Goal: Task Accomplishment & Management: Complete application form

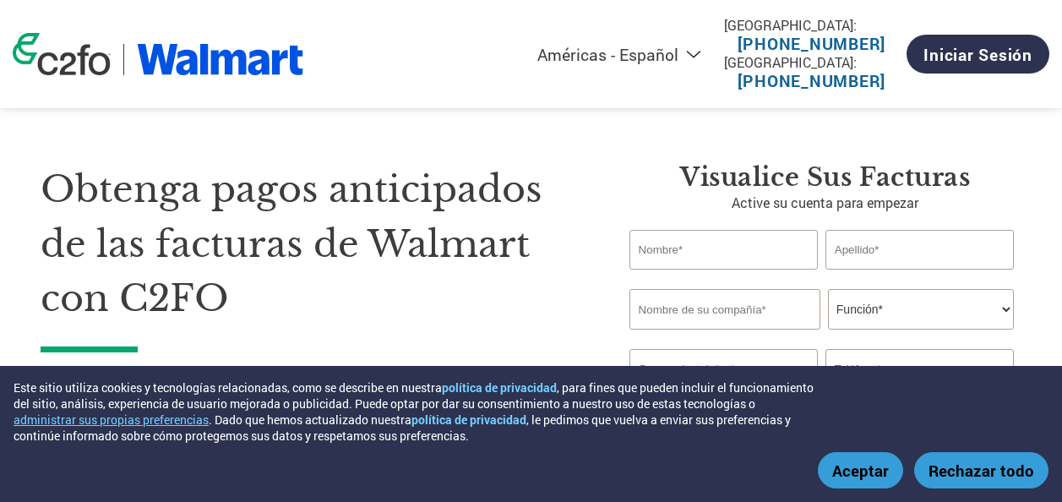
select select "es-MX"
click at [879, 468] on button "Aceptar" at bounding box center [860, 470] width 85 height 36
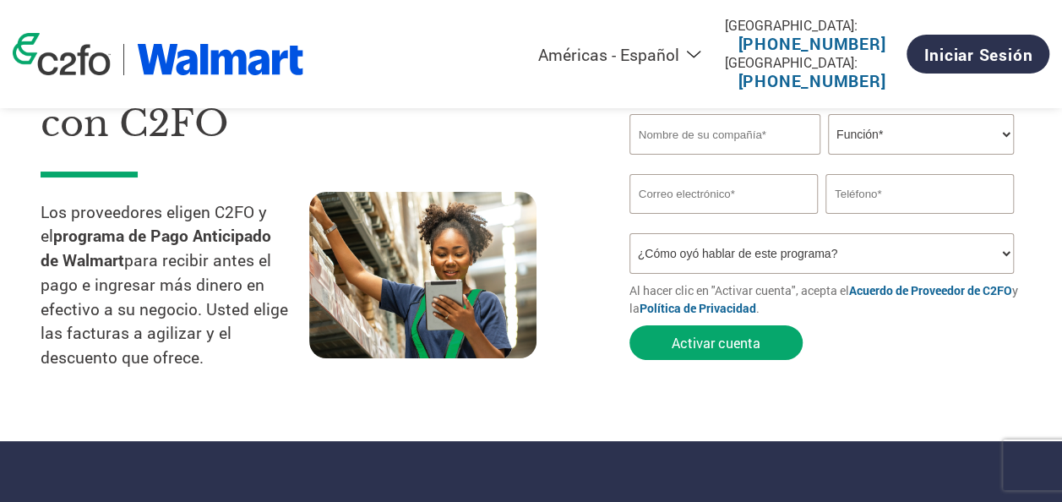
scroll to position [169, 0]
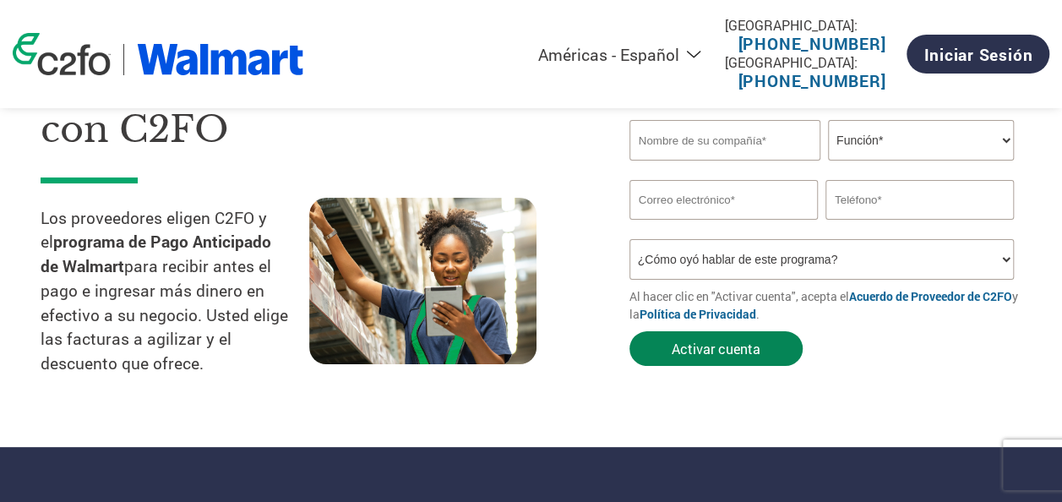
click at [725, 342] on button "Activar cuenta" at bounding box center [715, 348] width 173 height 35
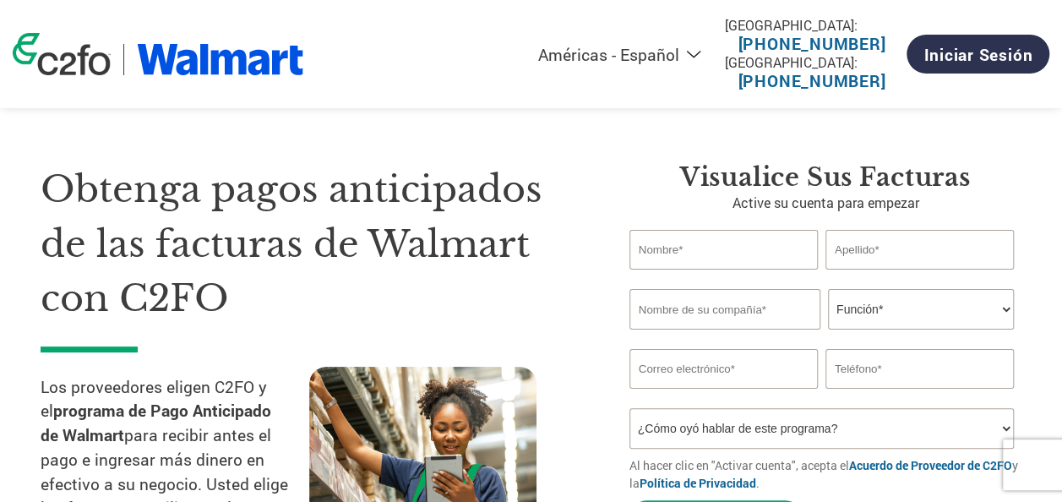
click at [727, 258] on input "text" at bounding box center [723, 250] width 188 height 40
type input "[PERSON_NAME]"
type input "[GEOGRAPHIC_DATA]"
click at [965, 329] on select "Función* Director financiero Interventor Gestor de créditos Director de finanza…" at bounding box center [921, 309] width 186 height 41
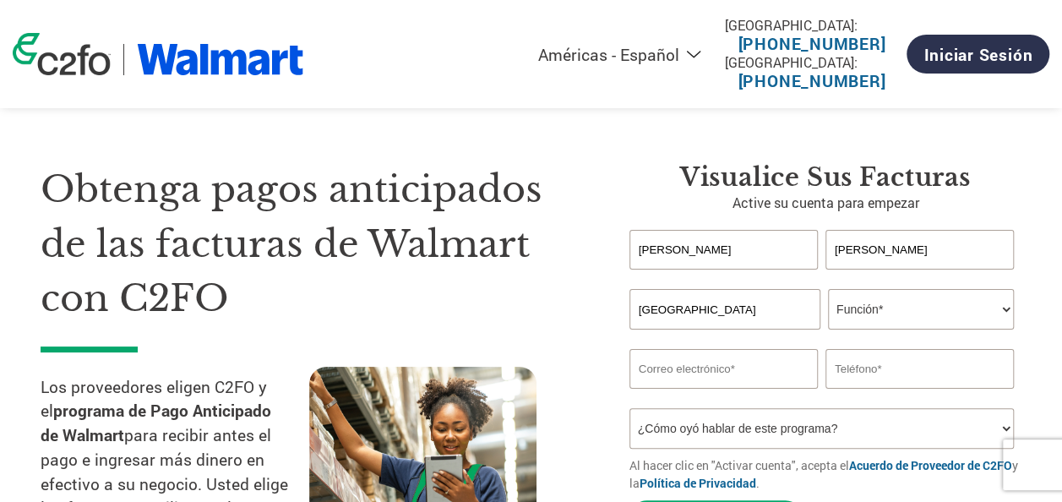
select select "OTHER"
click at [828, 290] on select "Función* Director financiero Interventor Gestor de créditos Director de finanza…" at bounding box center [921, 309] width 186 height 41
click at [1057, 230] on section "Obtenga pagos anticipados de las facturas de Walmart con C2FO Los proveedores e…" at bounding box center [531, 342] width 1062 height 548
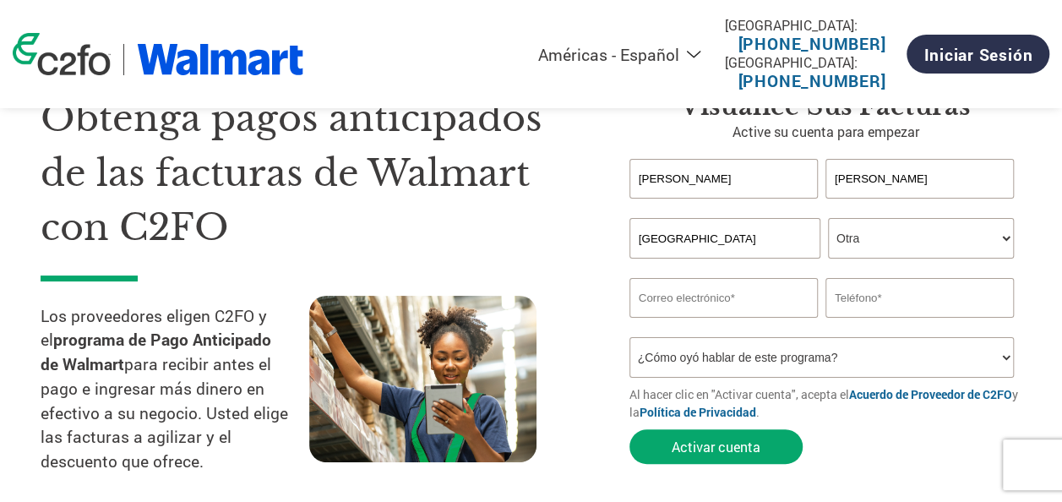
scroll to position [169, 0]
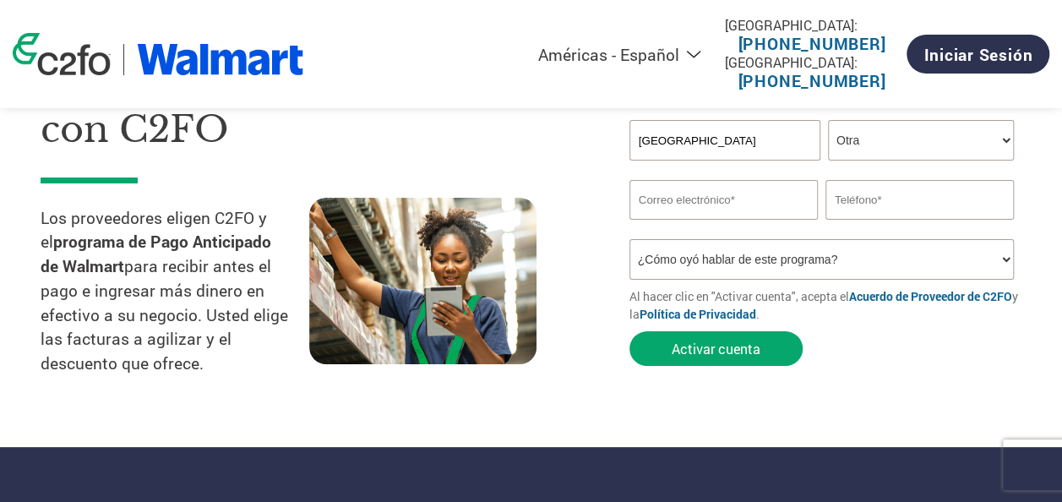
click at [764, 183] on input "email" at bounding box center [723, 200] width 188 height 40
type input "[EMAIL_ADDRESS][DOMAIN_NAME]"
type input "932636919"
click at [759, 262] on select "¿Cómo oyó hablar de este programa? Recibió una carta Correo electrónico Redes s…" at bounding box center [821, 259] width 384 height 41
select select "Email"
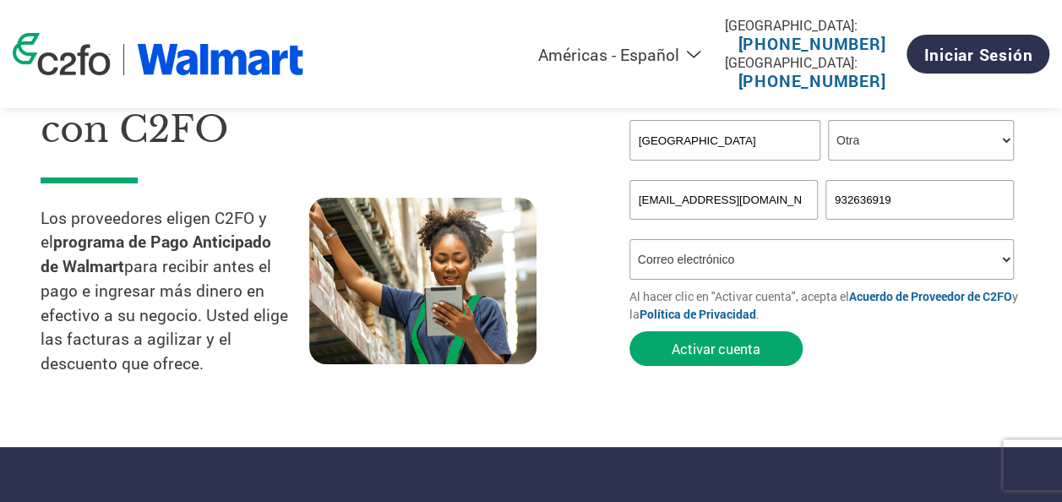
click at [629, 242] on select "¿Cómo oyó hablar de este programa? Recibió una carta Correo electrónico Redes s…" at bounding box center [821, 259] width 384 height 41
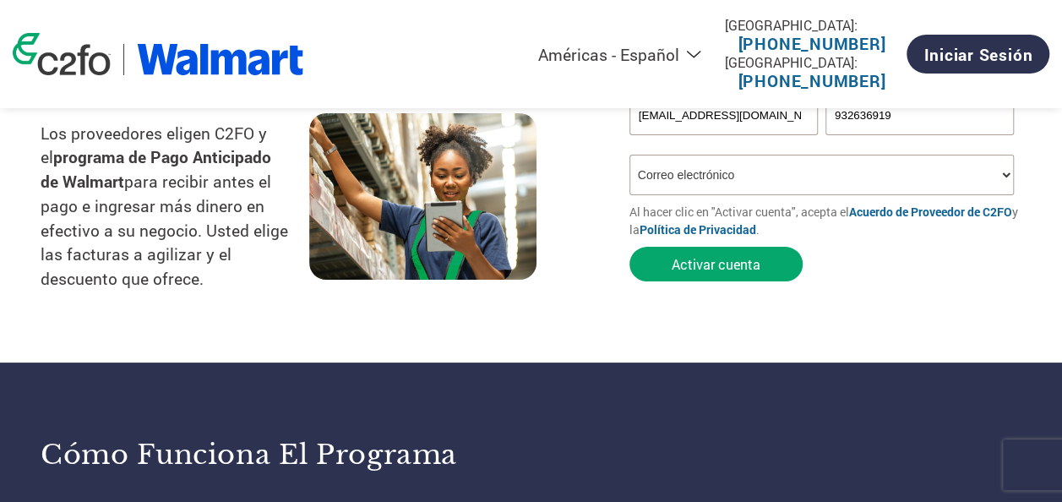
click at [881, 250] on form "[PERSON_NAME] first name or first name is too long Invalid last name or last na…" at bounding box center [825, 132] width 392 height 313
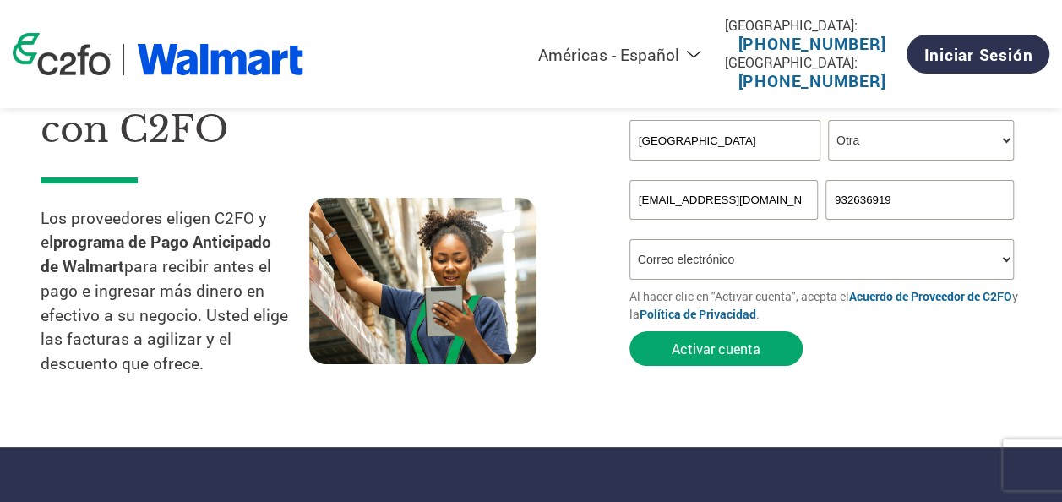
click at [823, 226] on div "Inavlid Email Address Inavlid Phone Number" at bounding box center [825, 229] width 392 height 19
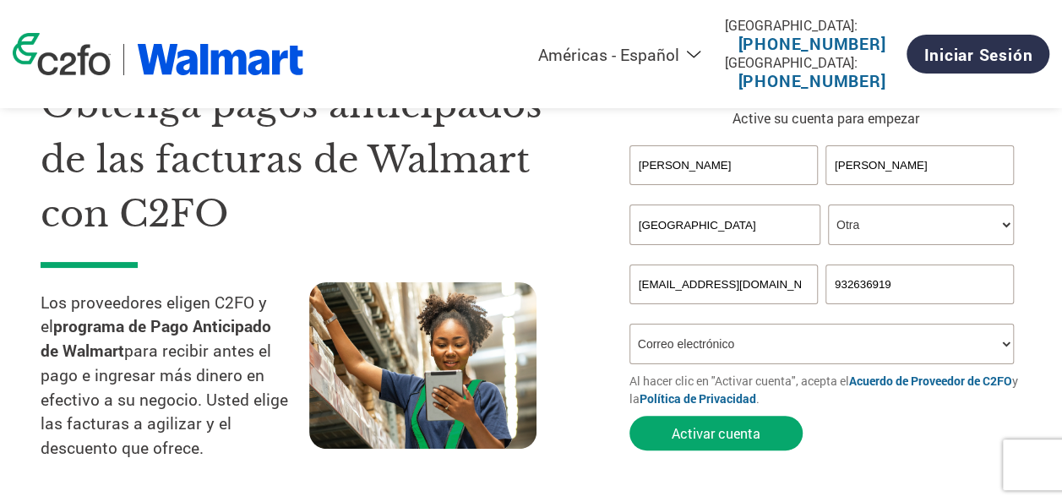
scroll to position [253, 0]
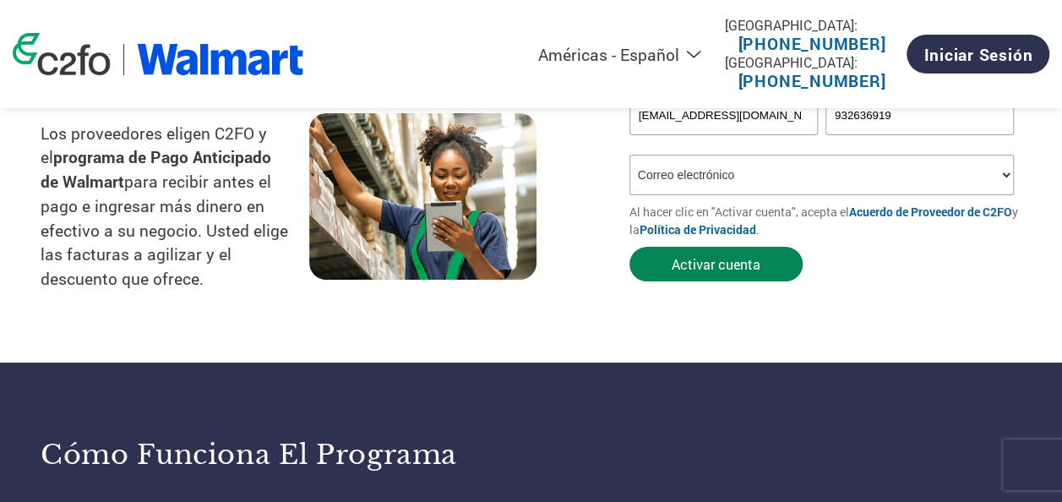
click at [747, 274] on button "Activar cuenta" at bounding box center [715, 264] width 173 height 35
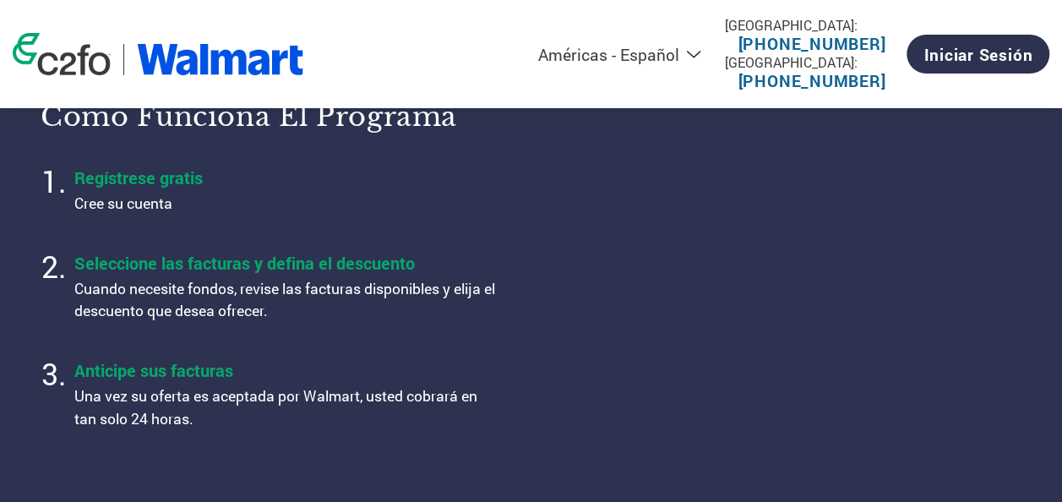
scroll to position [84, 0]
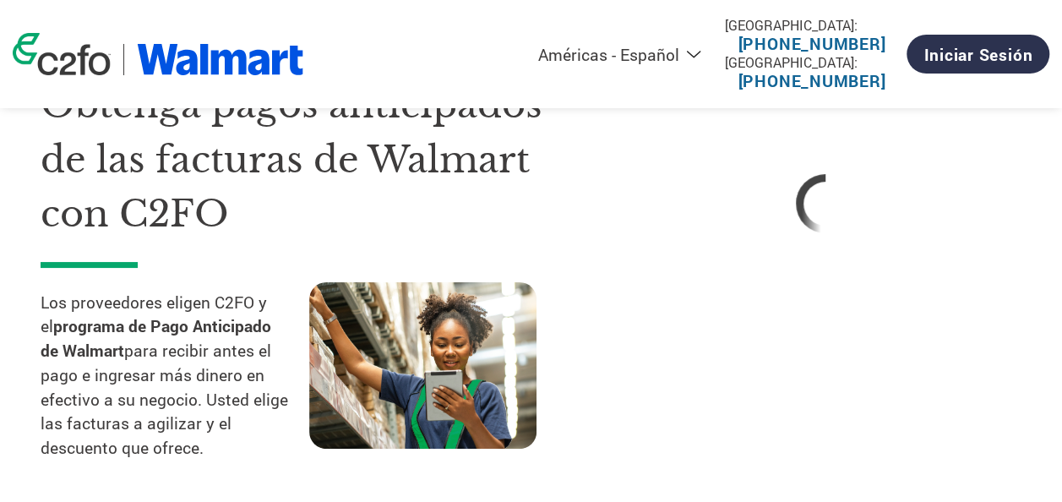
select select "es-MX"
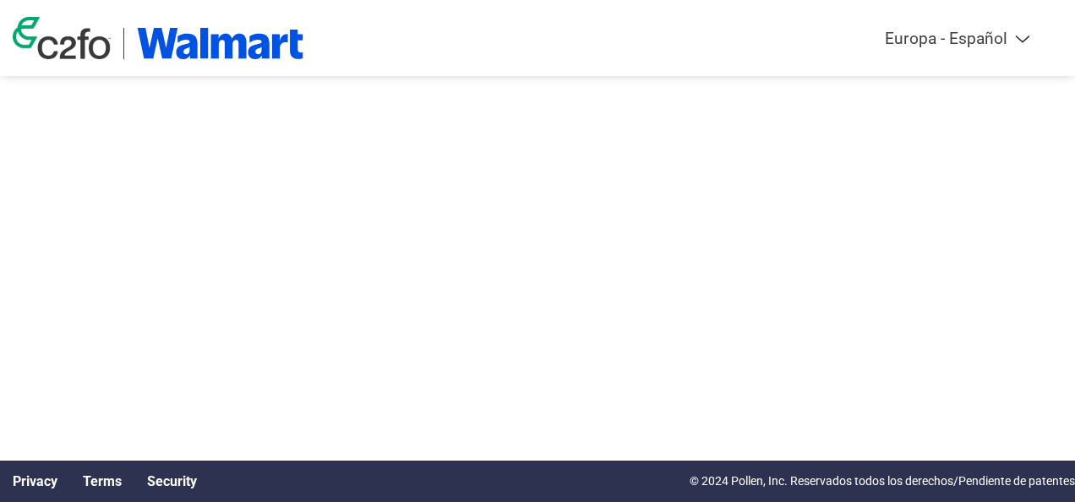
select select "es-ES"
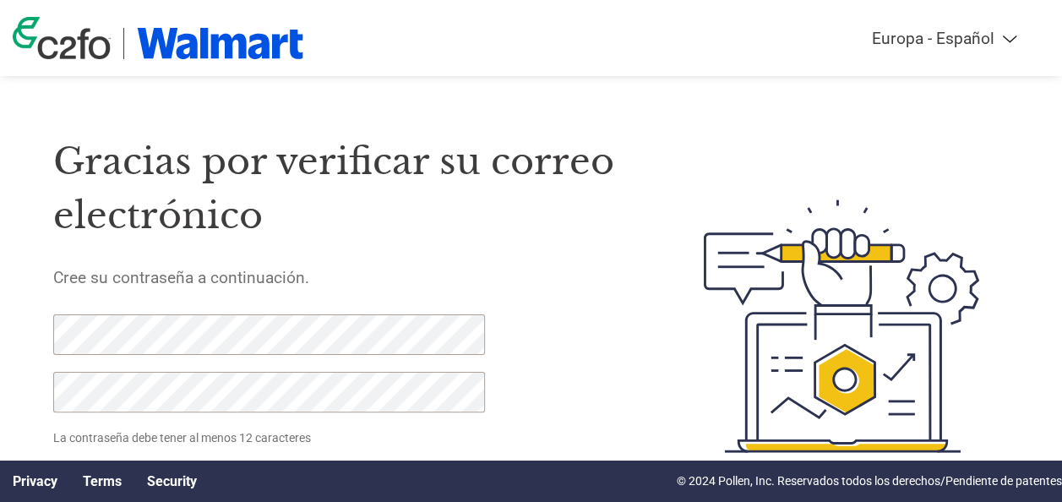
scroll to position [84, 0]
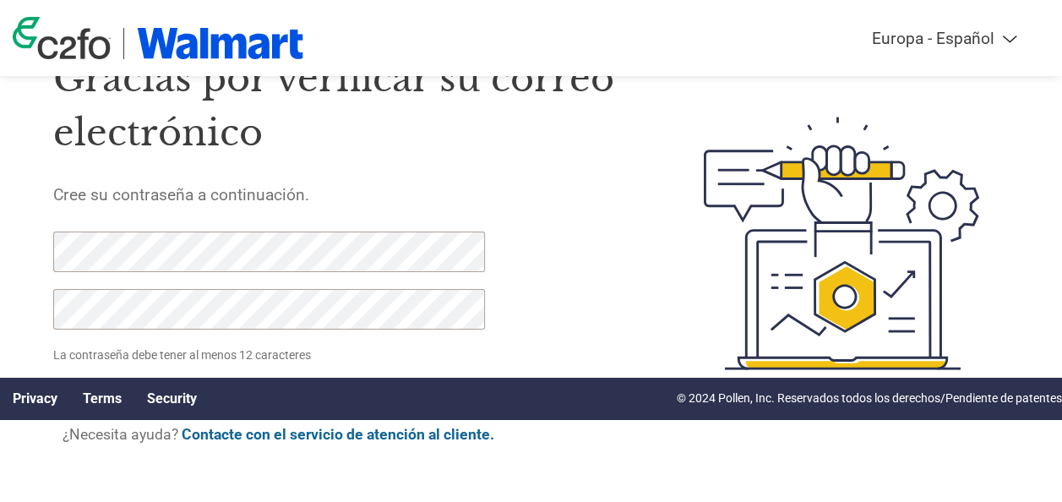
click at [328, 270] on div at bounding box center [259, 289] width 413 height 115
click at [536, 325] on div "Gracias por verificar su correo electrónico Cree su contraseña a continuación. …" at bounding box center [340, 243] width 574 height 433
click at [569, 283] on div "Gracias por verificar su correo electrónico Cree su contraseña a continuación. …" at bounding box center [340, 243] width 574 height 433
click at [0, 280] on html "Americas - English Américas - Español Américas - Português Amériques - Français…" at bounding box center [531, 209] width 1062 height 585
click at [599, 297] on div "Gracias por verificar su correo electrónico Cree su contraseña a continuación. …" at bounding box center [340, 243] width 574 height 433
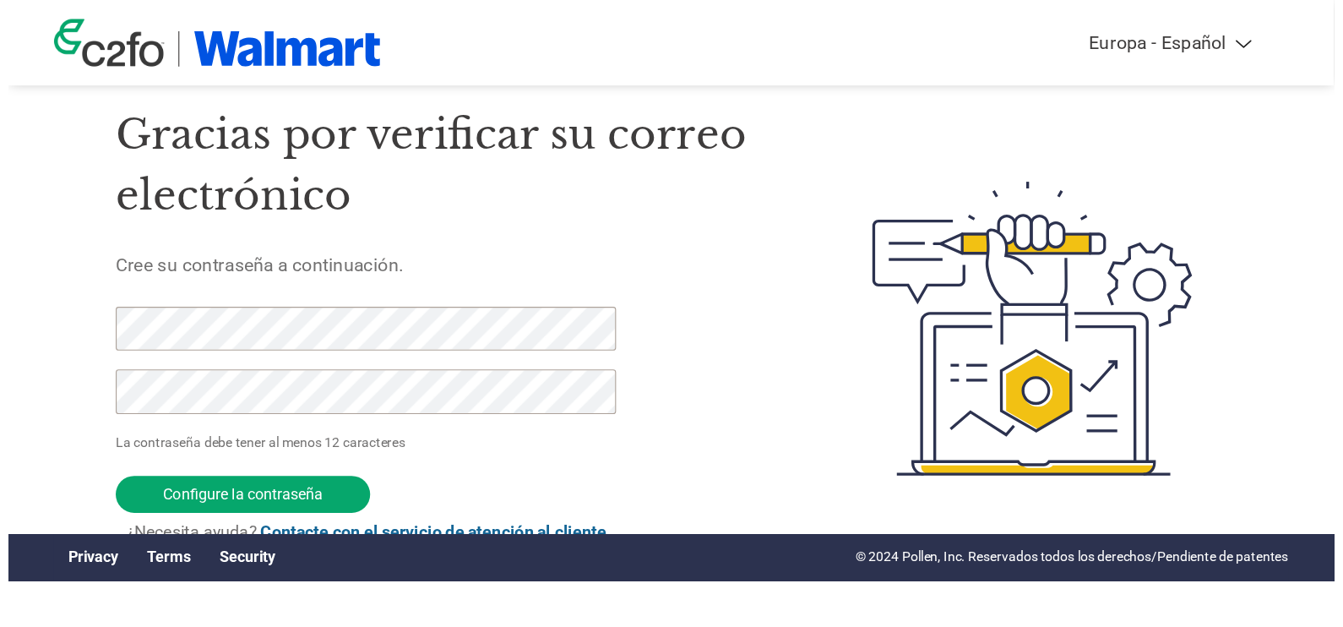
scroll to position [0, 0]
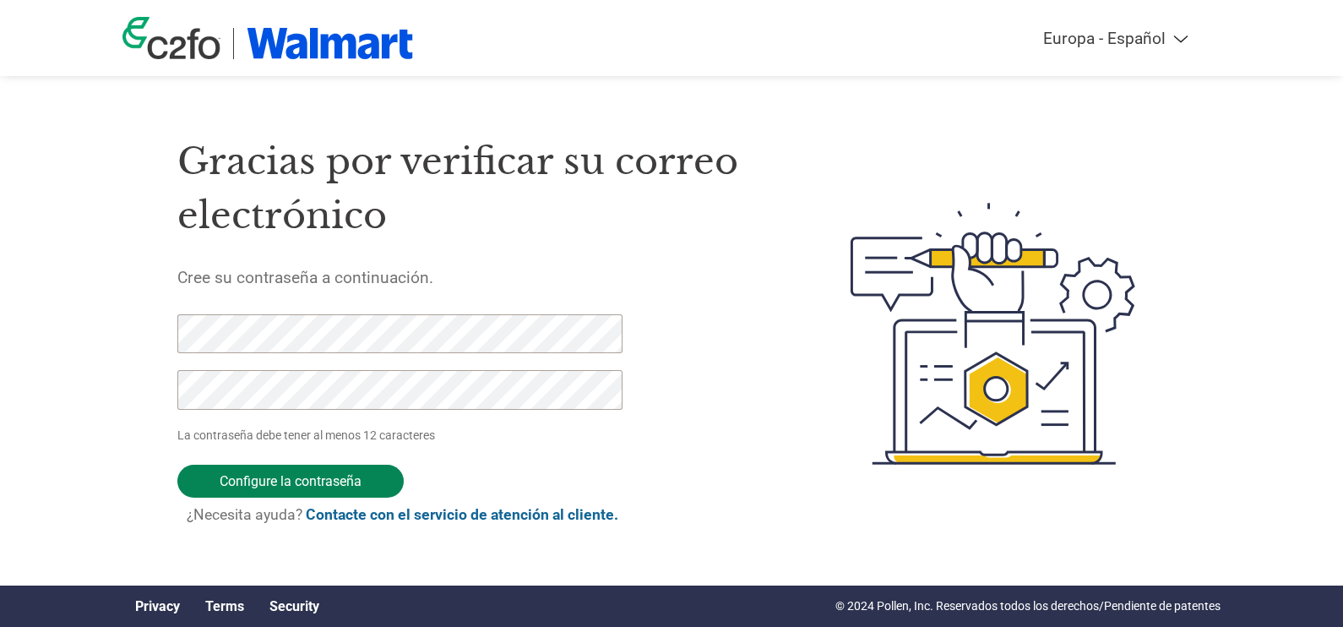
click at [347, 476] on input "Configure la contraseña" at bounding box center [290, 481] width 226 height 33
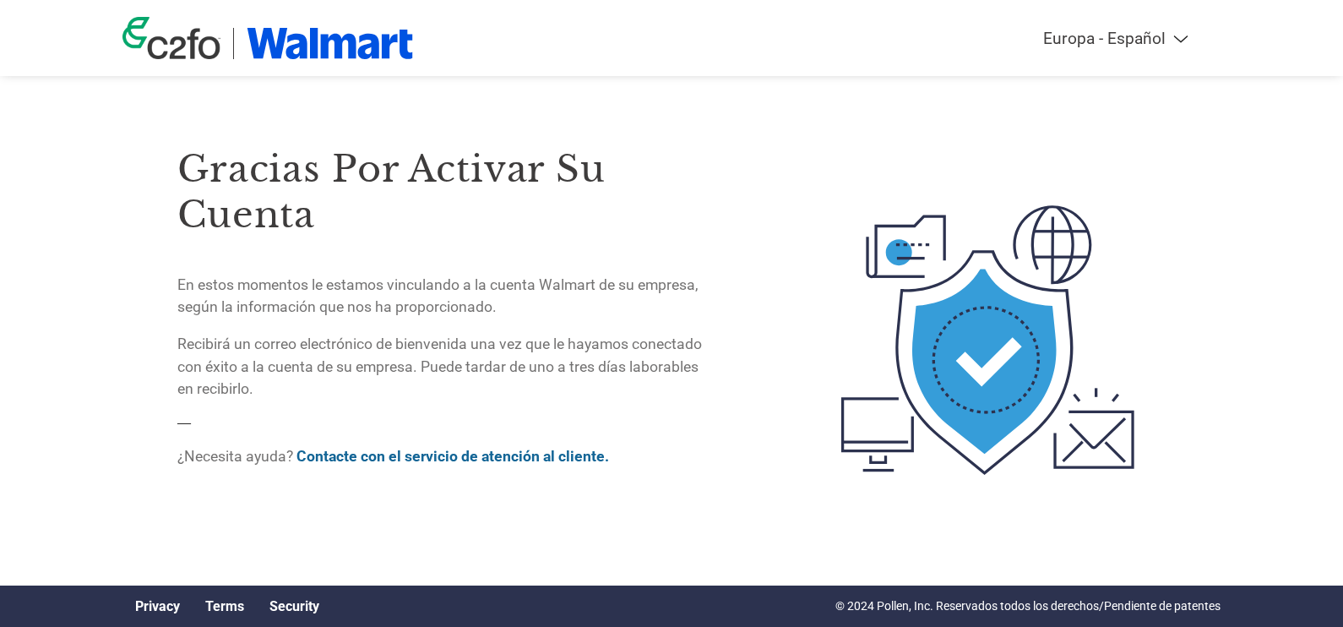
click at [297, 49] on img at bounding box center [330, 43] width 166 height 31
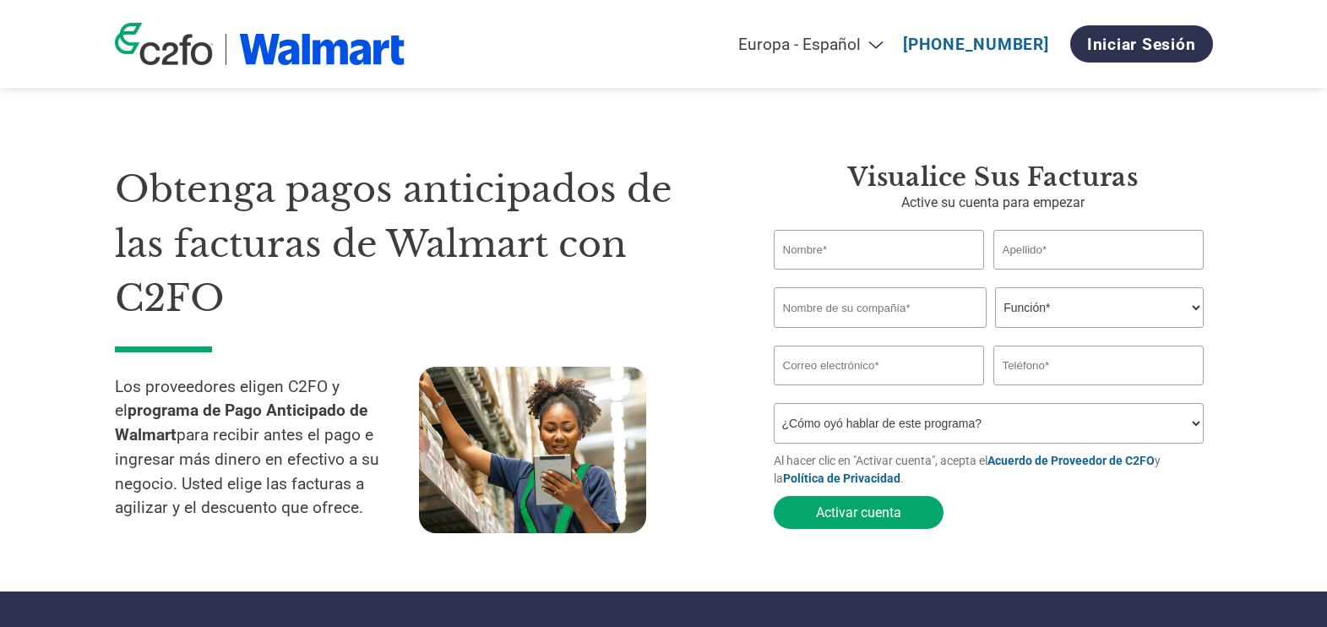
select select "es-ES"
